Goal: Information Seeking & Learning: Learn about a topic

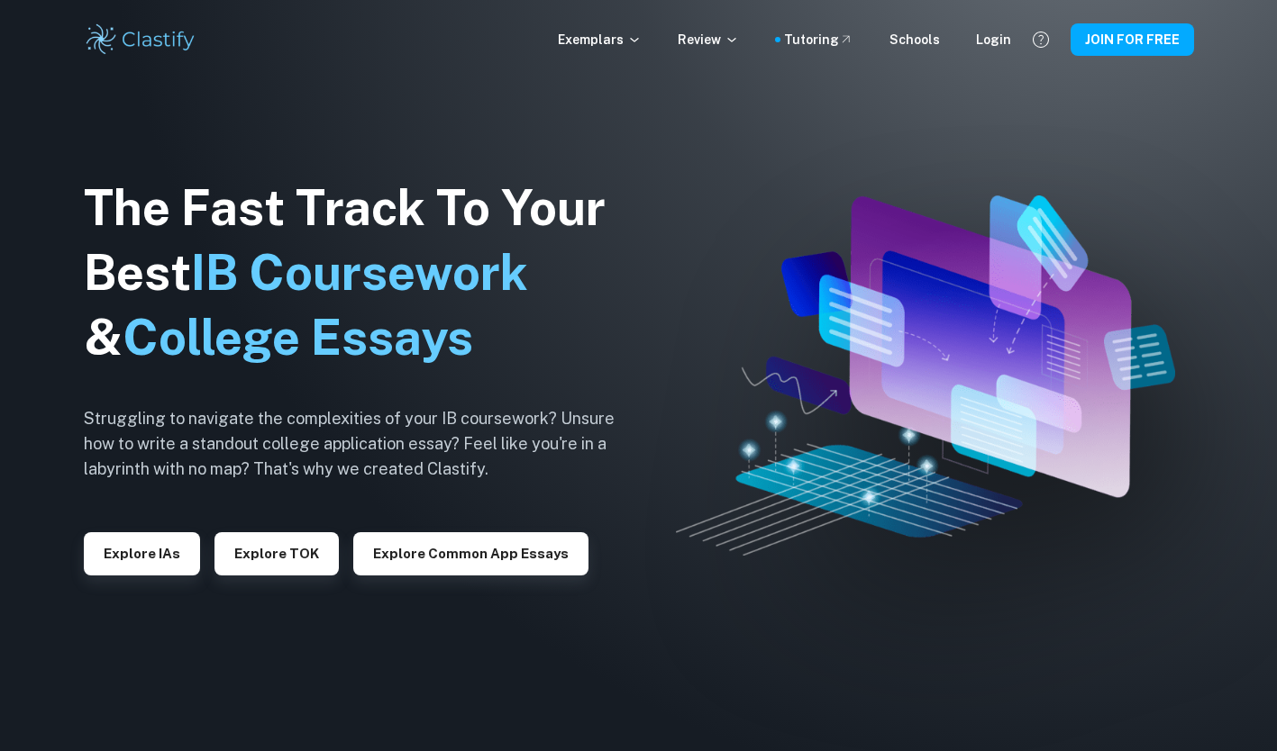
click at [962, 37] on div "Exemplars Review Tutoring Schools Login" at bounding box center [784, 40] width 453 height 20
click at [997, 36] on div "Login" at bounding box center [993, 40] width 35 height 20
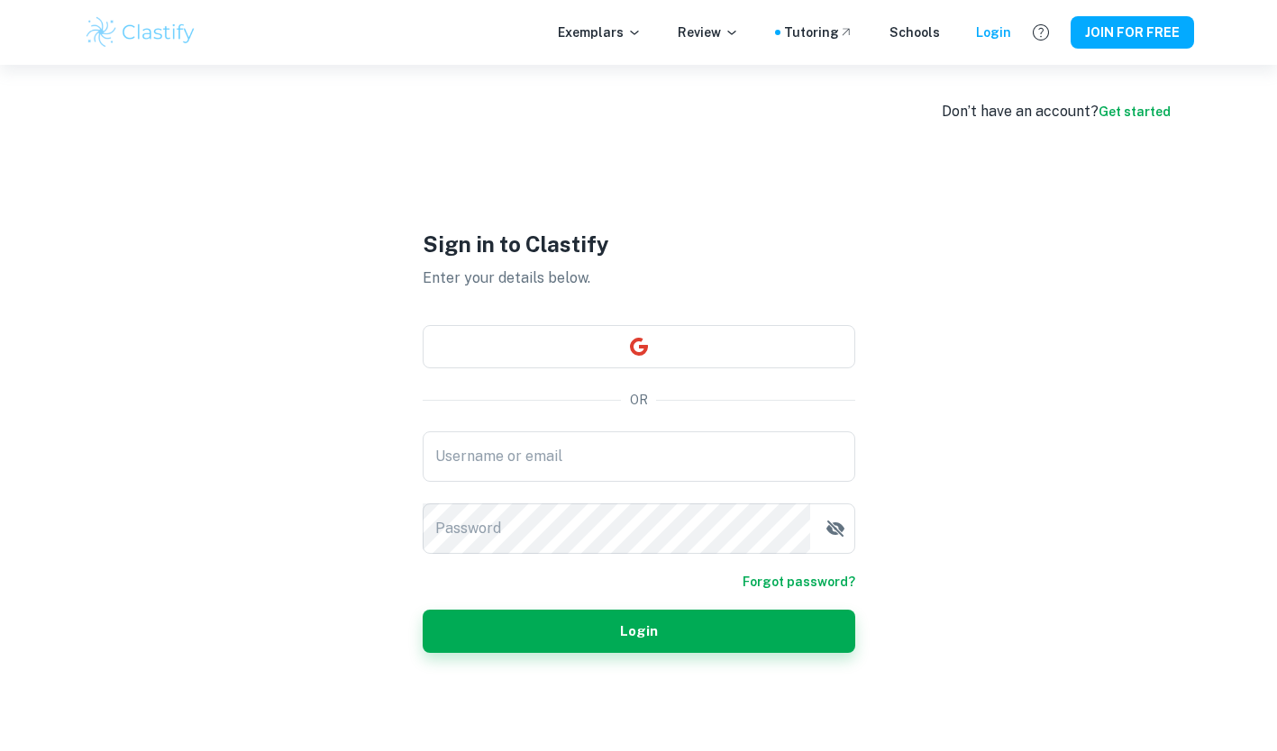
scroll to position [65, 0]
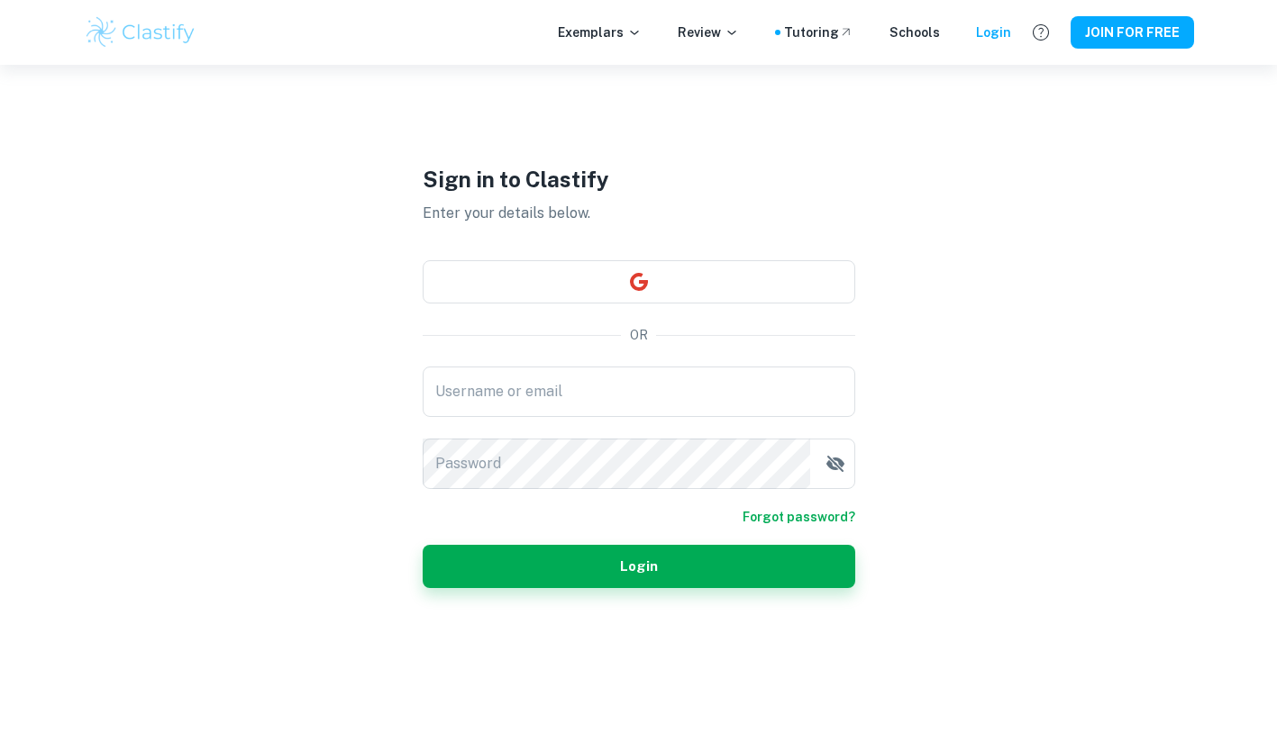
click at [559, 396] on div "Username or email Username or email" at bounding box center [639, 392] width 432 height 50
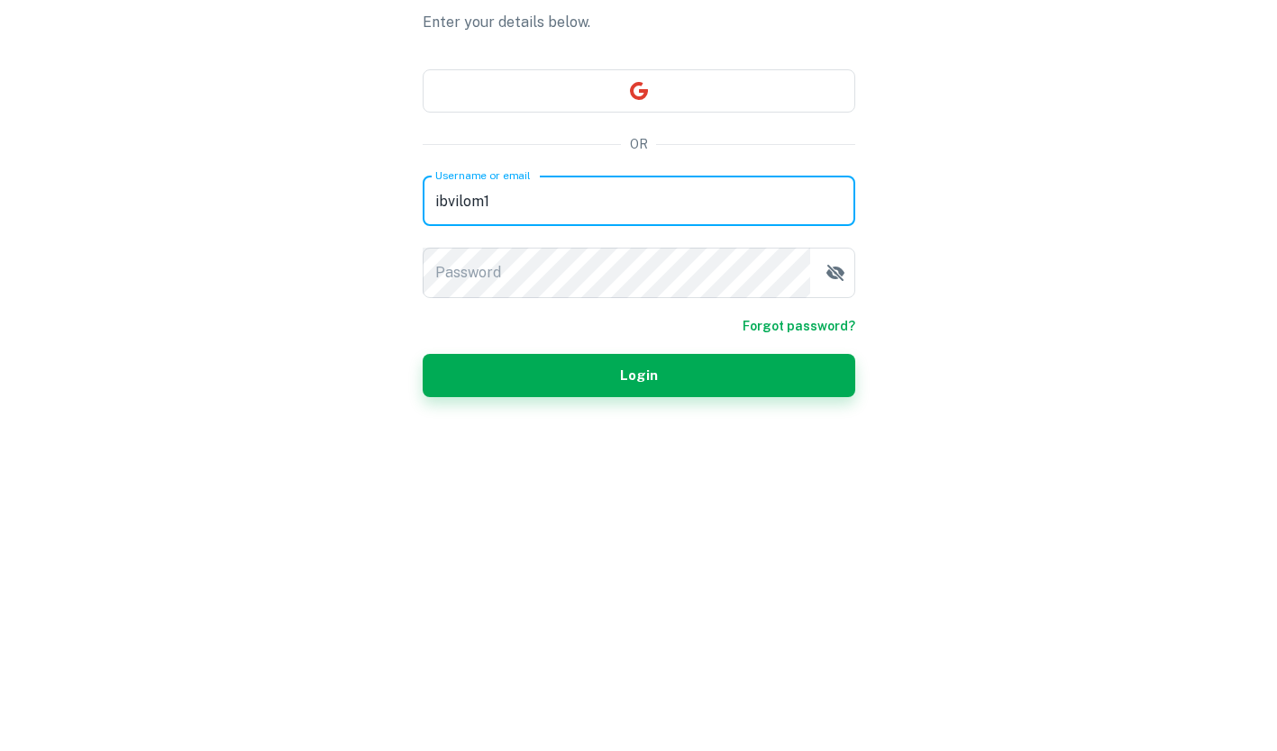
type input "ibvilom1"
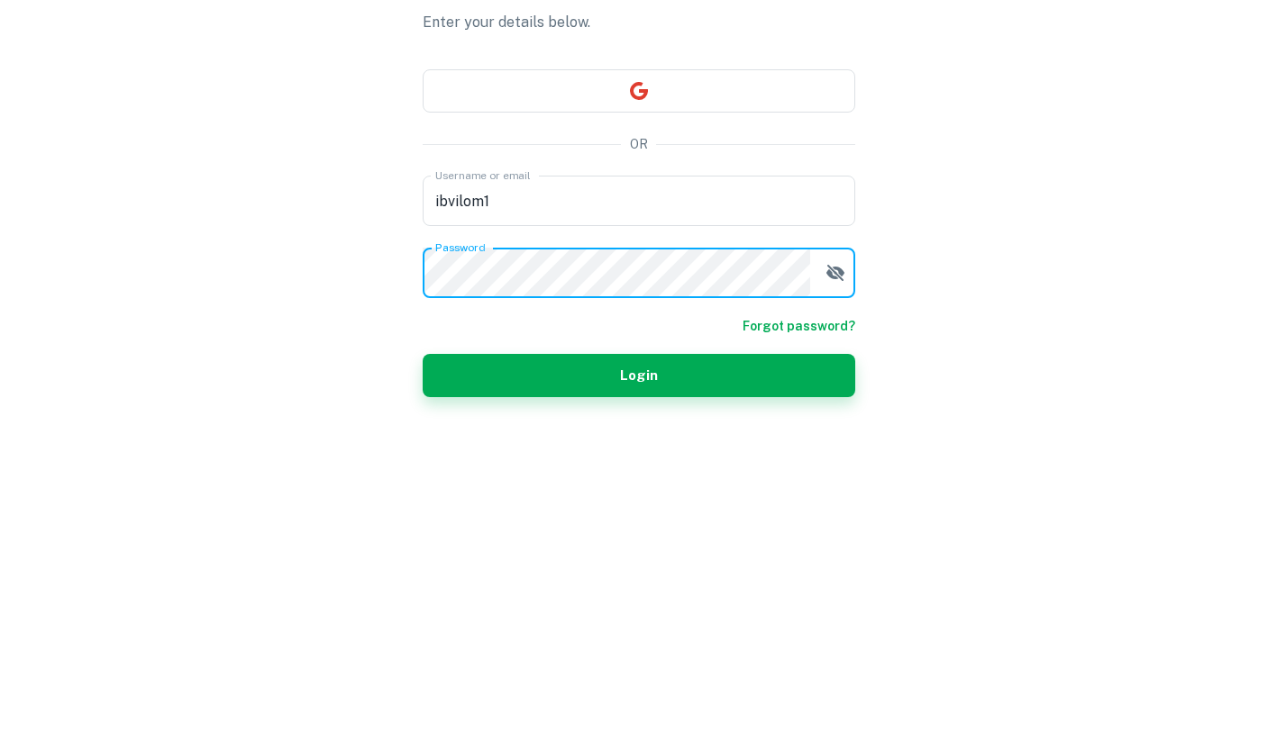
click at [640, 583] on button "Login" at bounding box center [639, 566] width 432 height 43
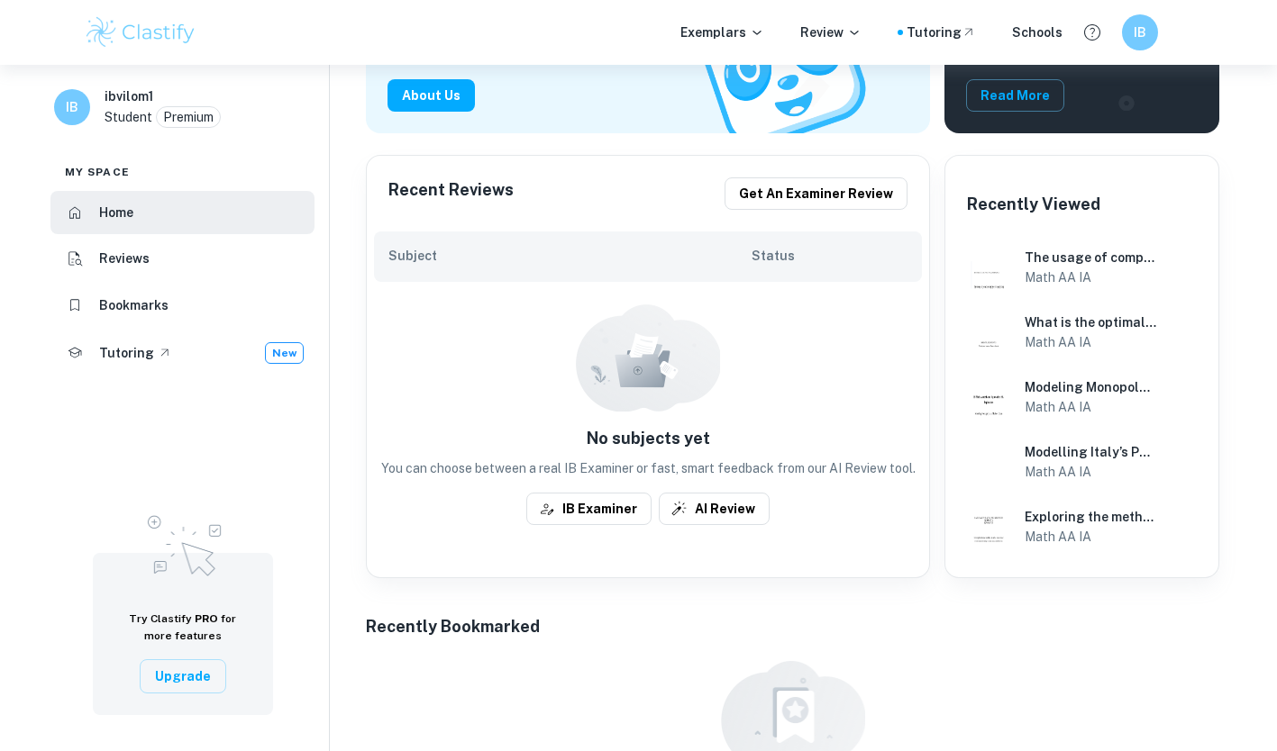
scroll to position [317, 0]
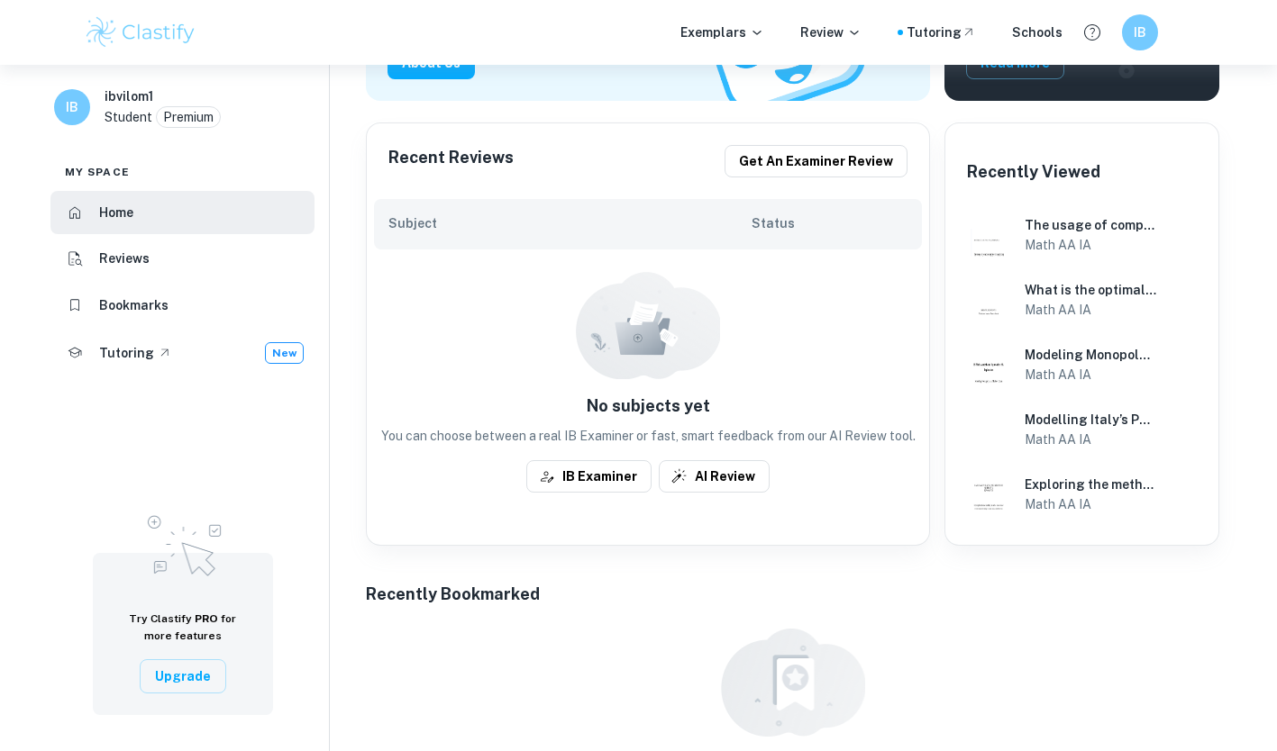
click at [1125, 414] on h6 "Modelling Italy’s Population and Finding the Most Accurate Model" at bounding box center [1090, 420] width 132 height 20
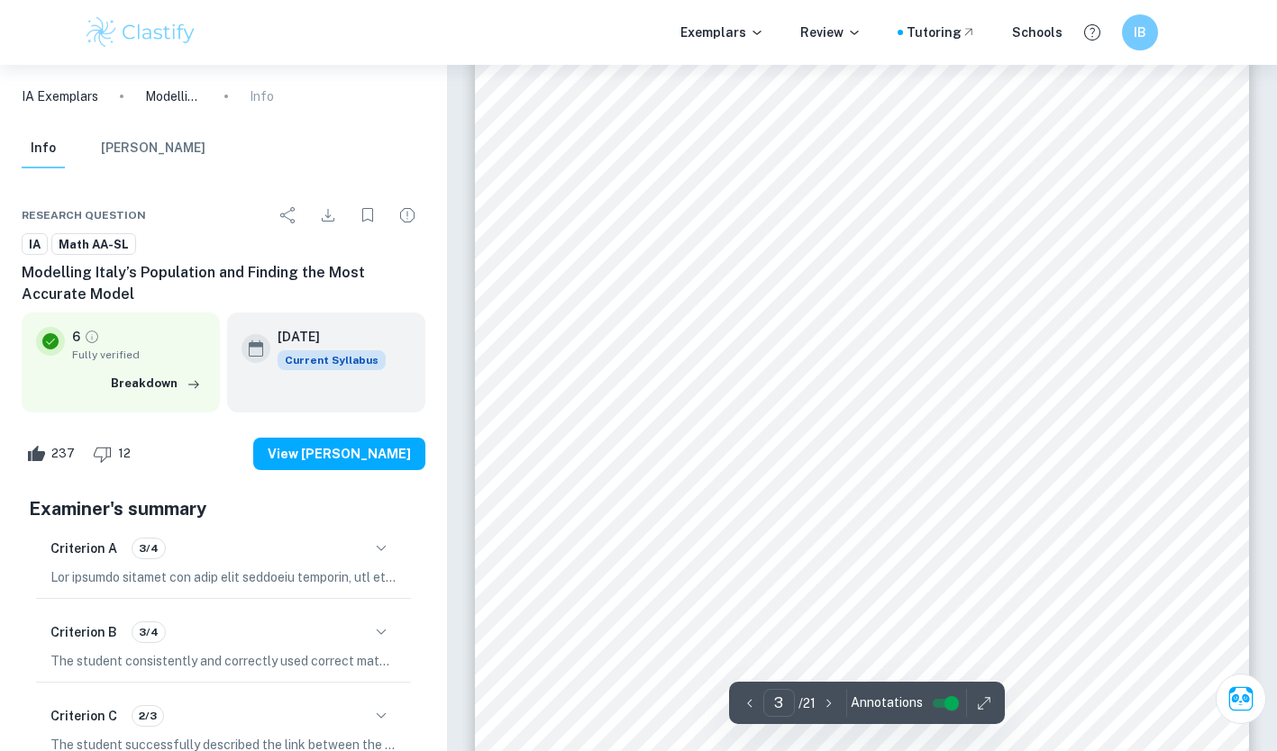
scroll to position [2431, 0]
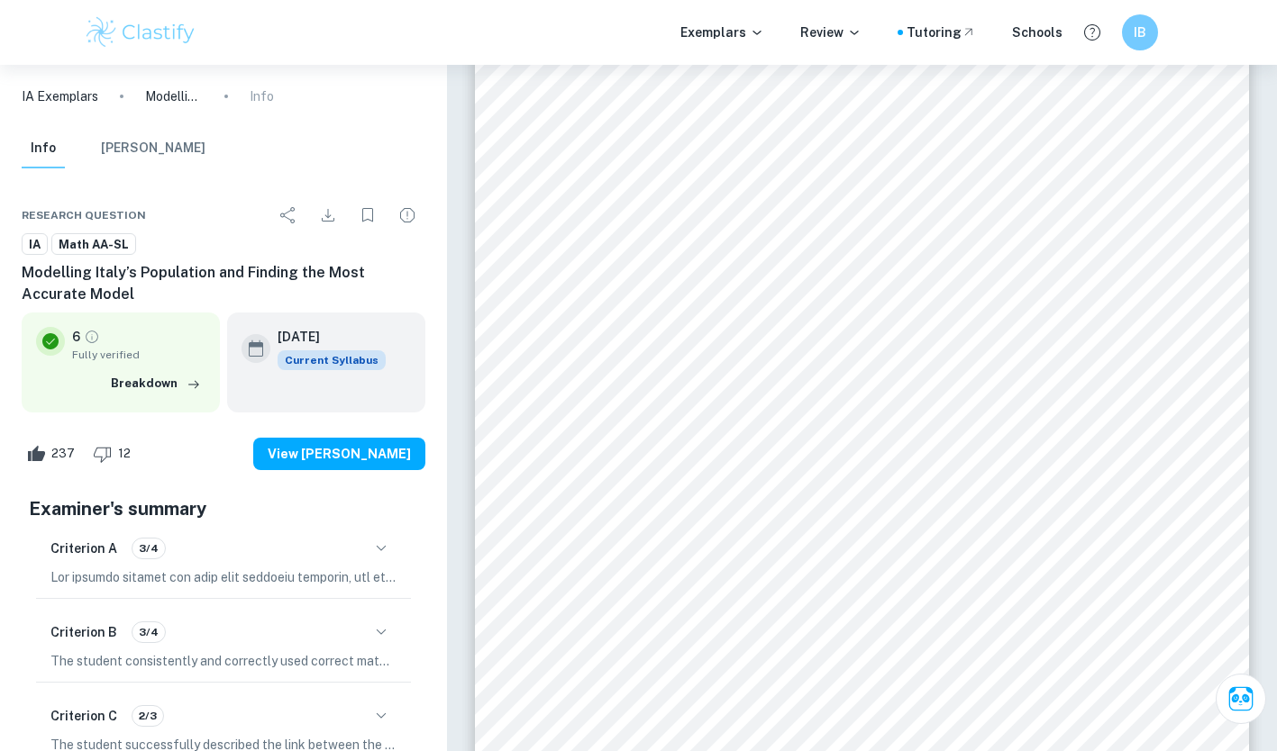
click at [386, 563] on div "Criterion A 3/4" at bounding box center [223, 548] width 346 height 31
click at [391, 555] on icon "button" at bounding box center [381, 549] width 22 height 22
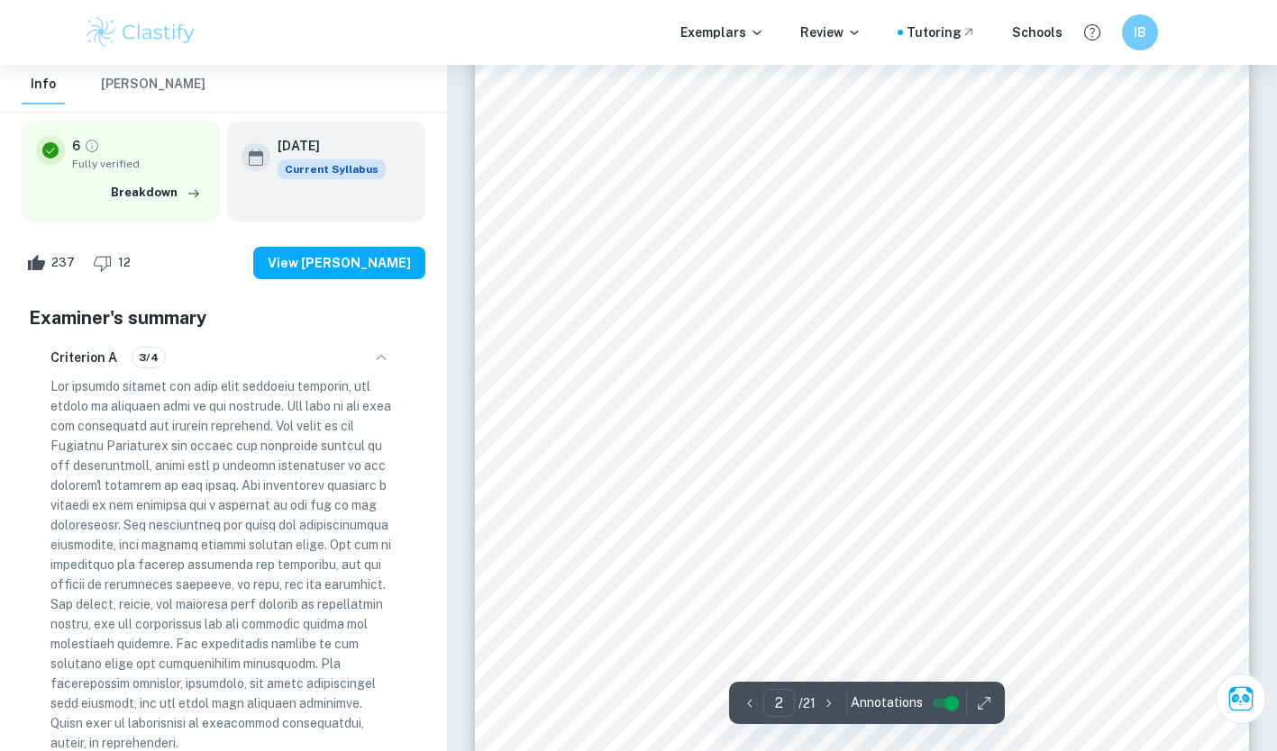
scroll to position [1360, 0]
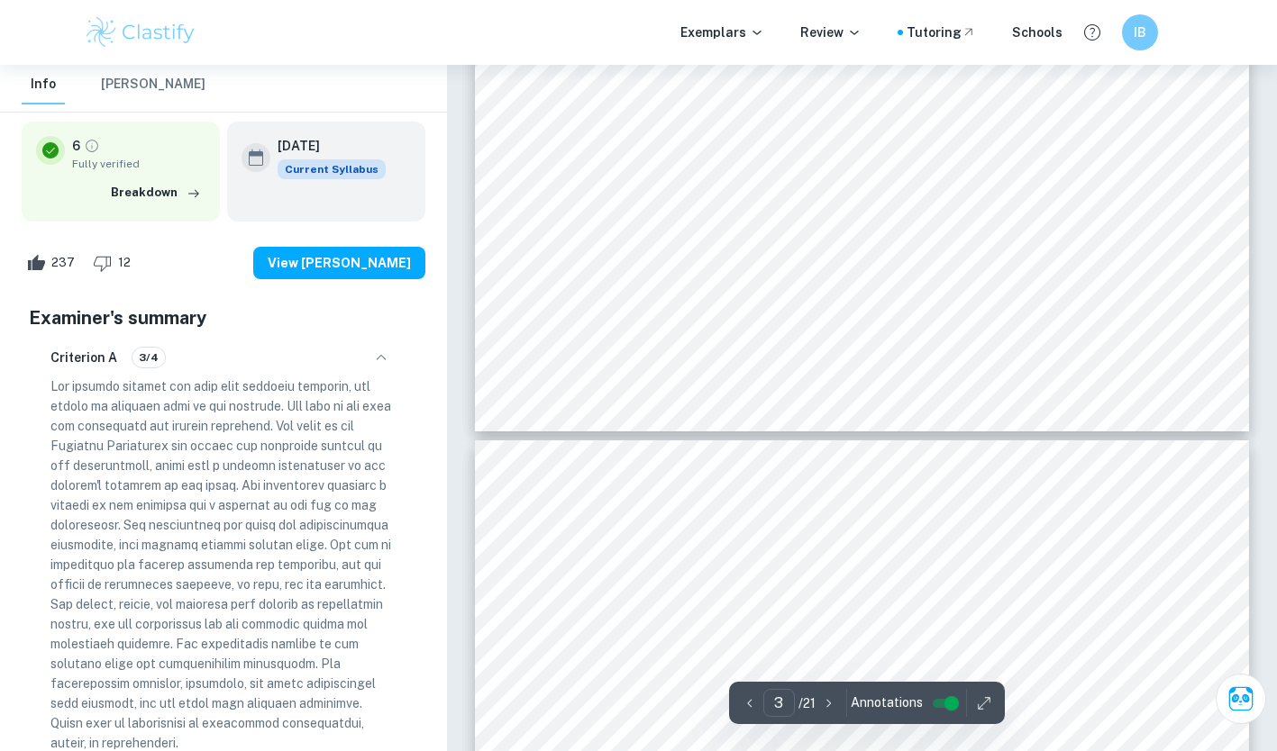
type input "4"
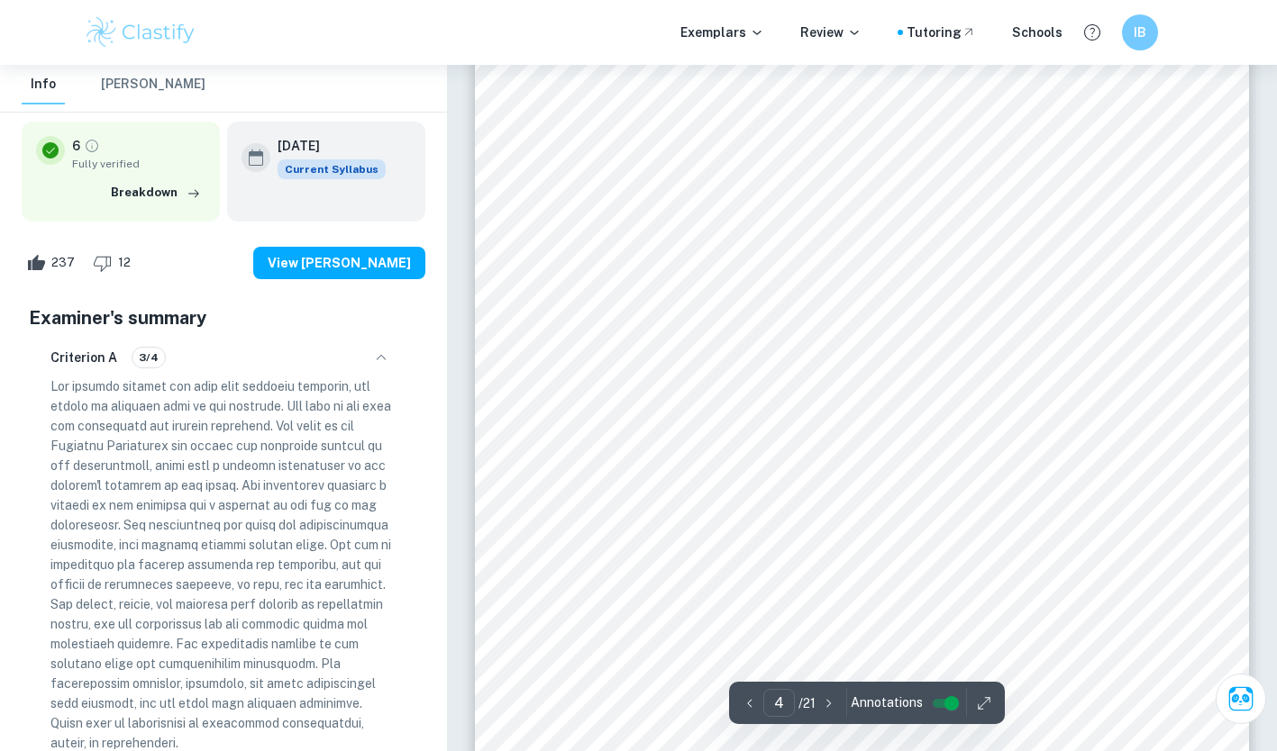
scroll to position [3483, 0]
